Goal: Navigation & Orientation: Understand site structure

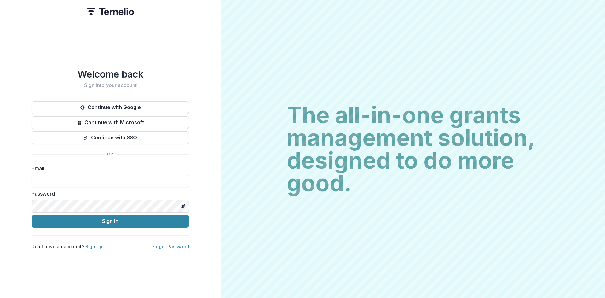
type input "**********"
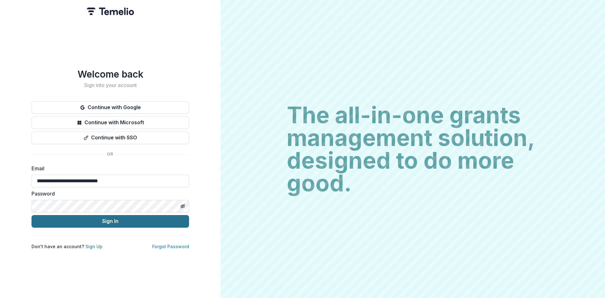
click at [111, 223] on button "Sign In" at bounding box center [111, 221] width 158 height 13
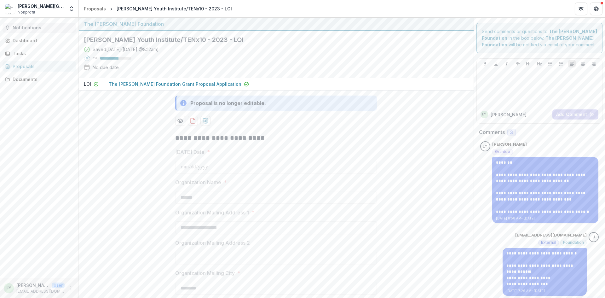
click at [27, 25] on span "Notifications" at bounding box center [43, 27] width 61 height 5
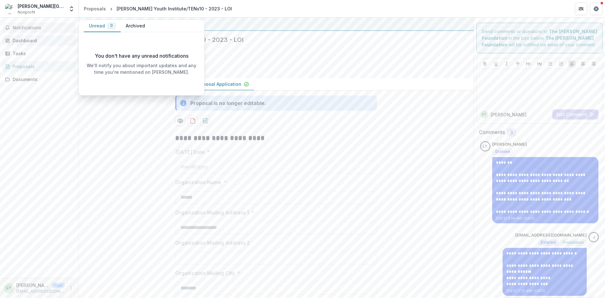
click at [24, 43] on div "Dashboard" at bounding box center [42, 40] width 58 height 7
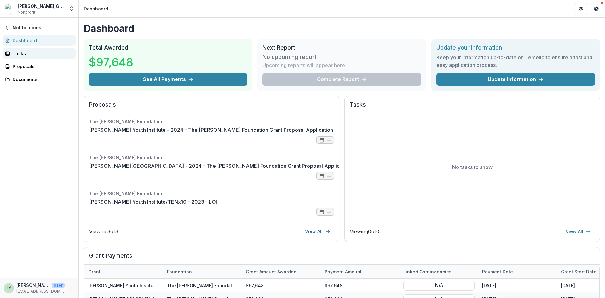
click at [44, 58] on link "Tasks" at bounding box center [39, 53] width 73 height 10
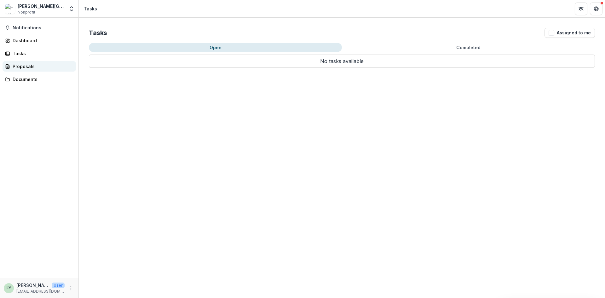
click at [37, 68] on div "Proposals" at bounding box center [42, 66] width 58 height 7
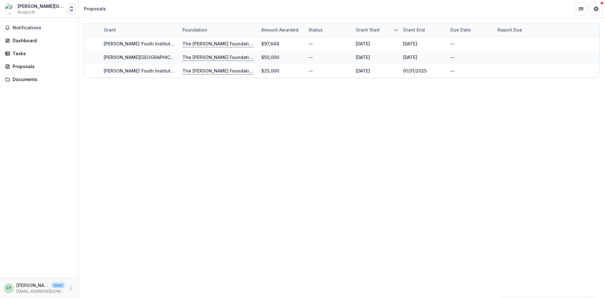
click at [70, 9] on icon "Open entity switcher" at bounding box center [71, 9] width 6 height 6
click at [29, 78] on div "Documents" at bounding box center [42, 79] width 58 height 7
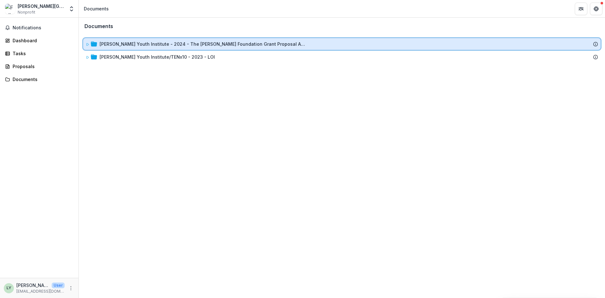
click at [87, 43] on icon at bounding box center [88, 45] width 4 height 4
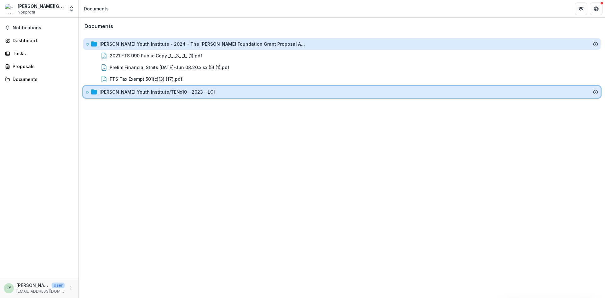
click at [88, 94] on icon at bounding box center [88, 92] width 4 height 4
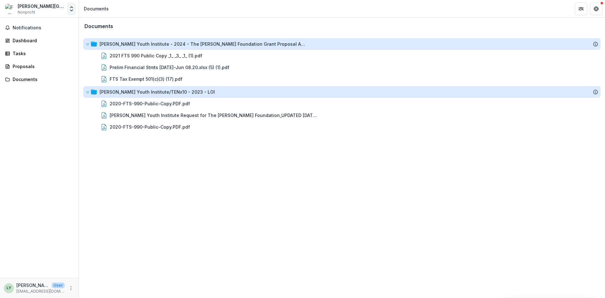
click at [73, 7] on icon "Open entity switcher" at bounding box center [71, 9] width 6 height 6
click at [46, 9] on div "[PERSON_NAME][GEOGRAPHIC_DATA]/[PERSON_NAME][GEOGRAPHIC_DATA]" at bounding box center [41, 6] width 47 height 7
click at [69, 10] on icon "Open entity switcher" at bounding box center [71, 9] width 6 height 6
